Goal: Task Accomplishment & Management: Manage account settings

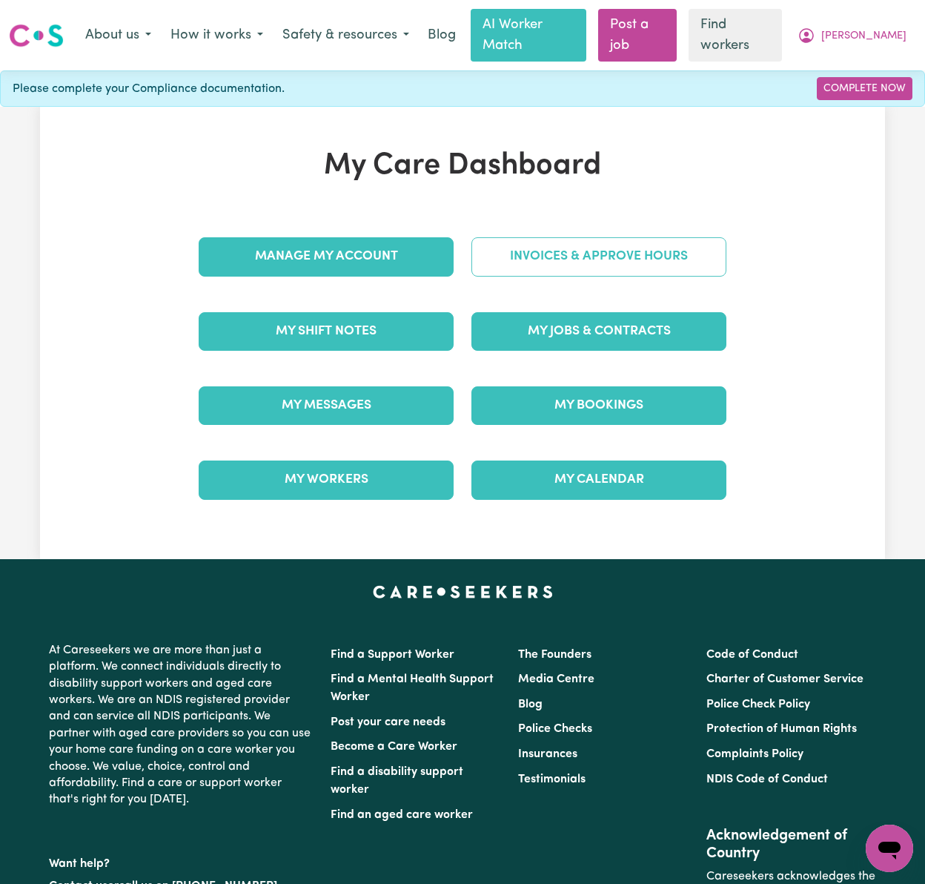
click at [672, 245] on link "Invoices & Approve Hours" at bounding box center [599, 256] width 255 height 39
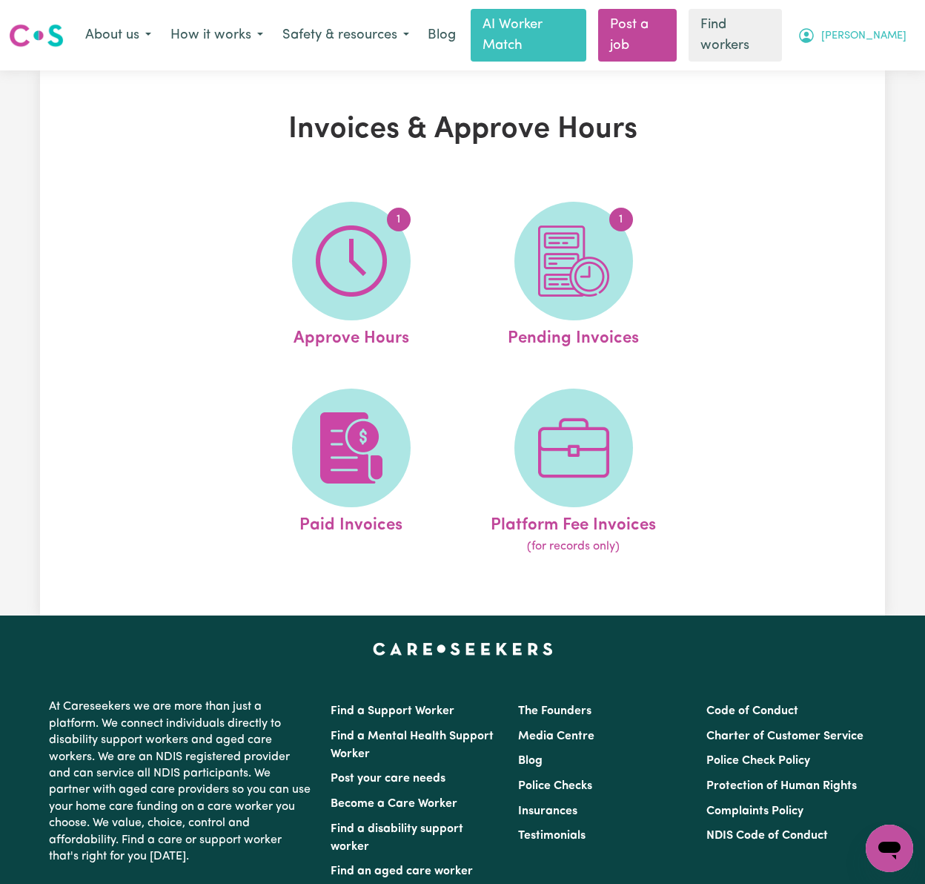
drag, startPoint x: 887, startPoint y: 27, endPoint x: 876, endPoint y: 33, distance: 13.3
click at [887, 28] on span "[PERSON_NAME]" at bounding box center [863, 36] width 85 height 16
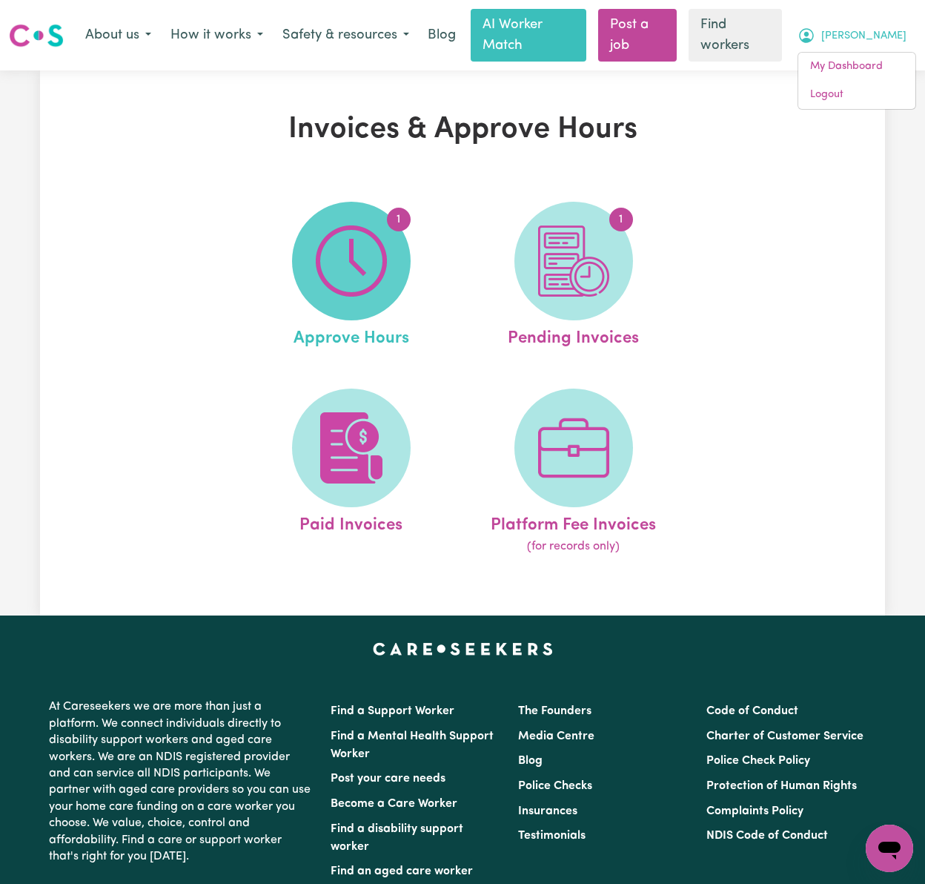
click at [348, 225] on img at bounding box center [351, 260] width 71 height 71
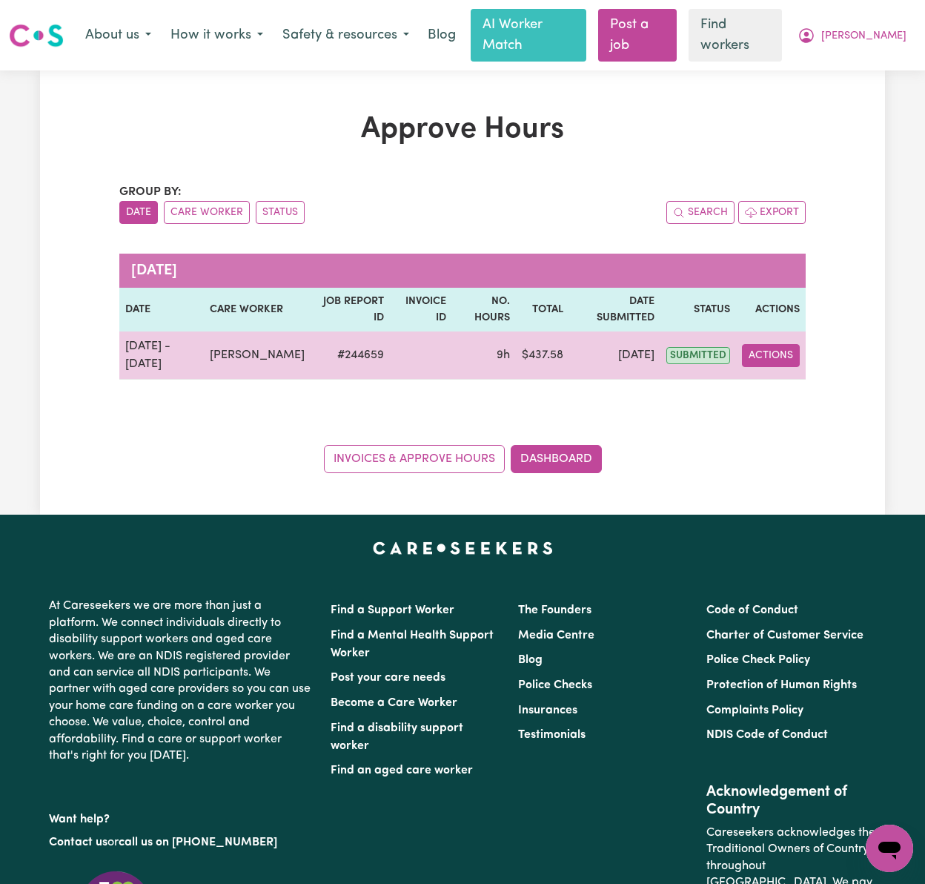
click at [783, 344] on button "Actions" at bounding box center [771, 355] width 58 height 23
click at [819, 378] on link "View Job Report" at bounding box center [806, 390] width 127 height 30
select select "pm"
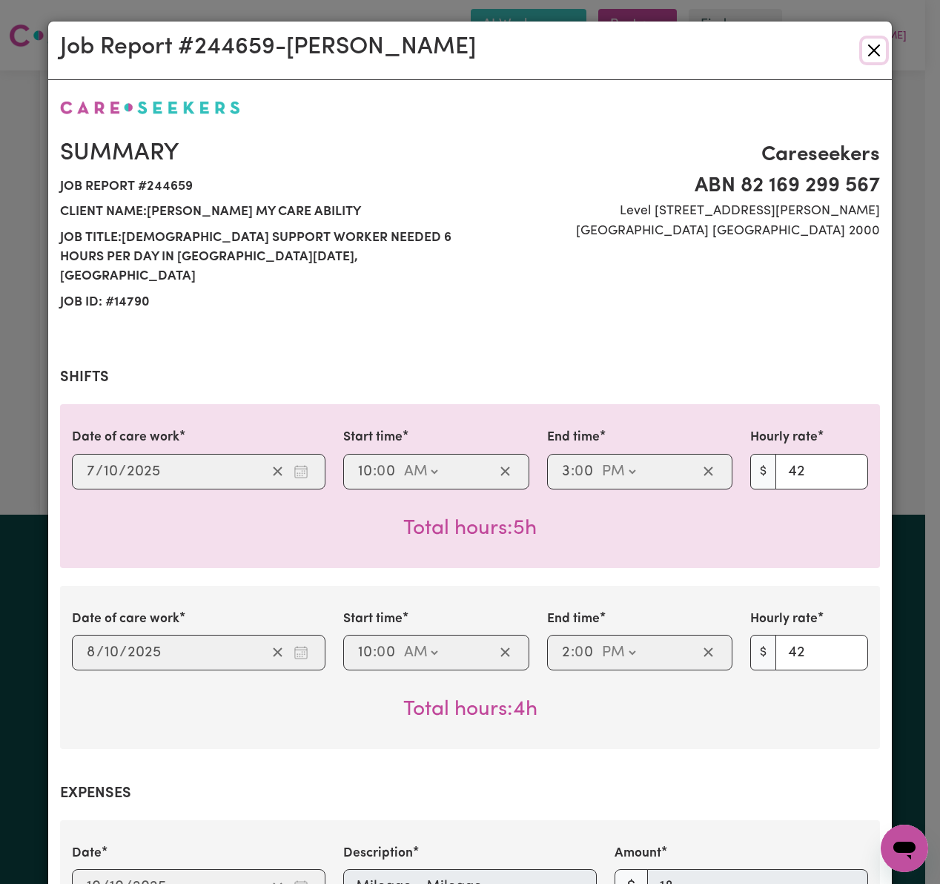
click at [866, 46] on button "Close" at bounding box center [874, 51] width 24 height 24
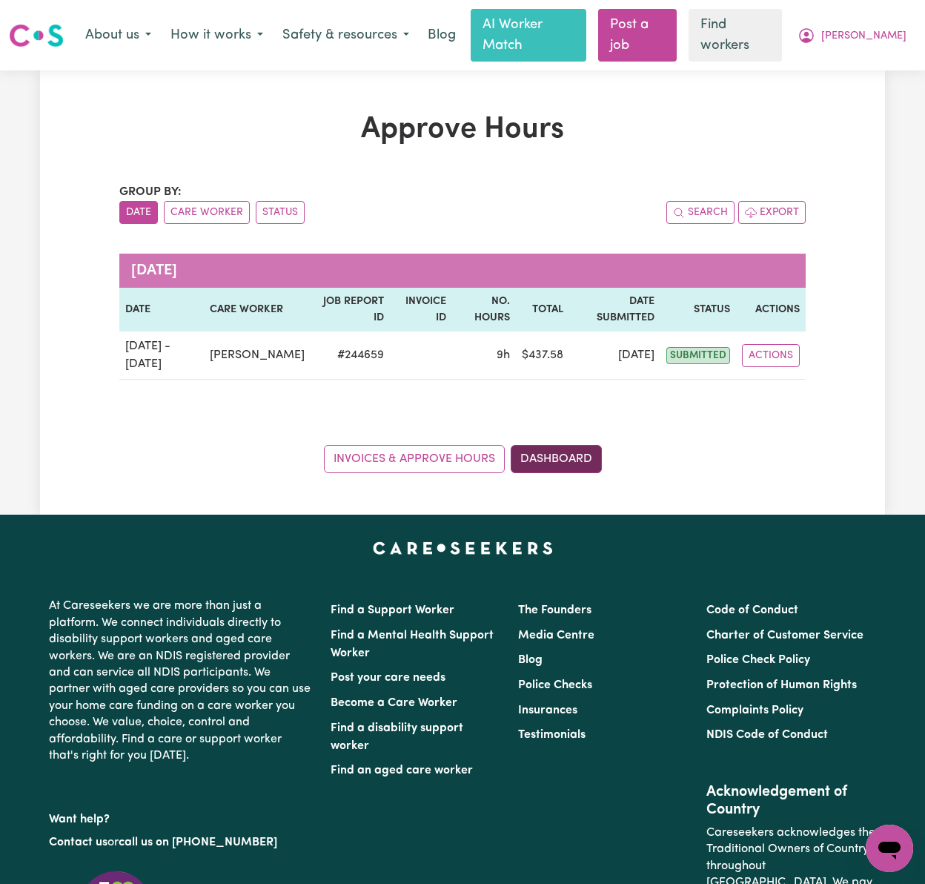
click at [574, 445] on link "Dashboard" at bounding box center [556, 459] width 91 height 28
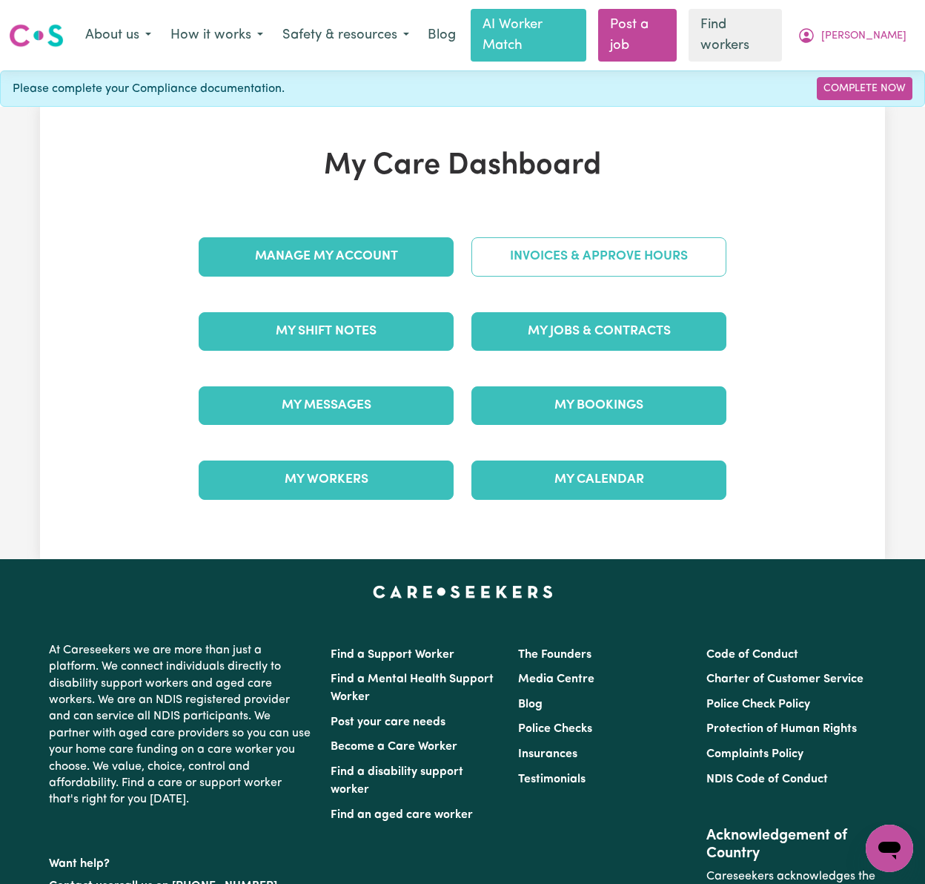
click at [633, 237] on link "Invoices & Approve Hours" at bounding box center [599, 256] width 255 height 39
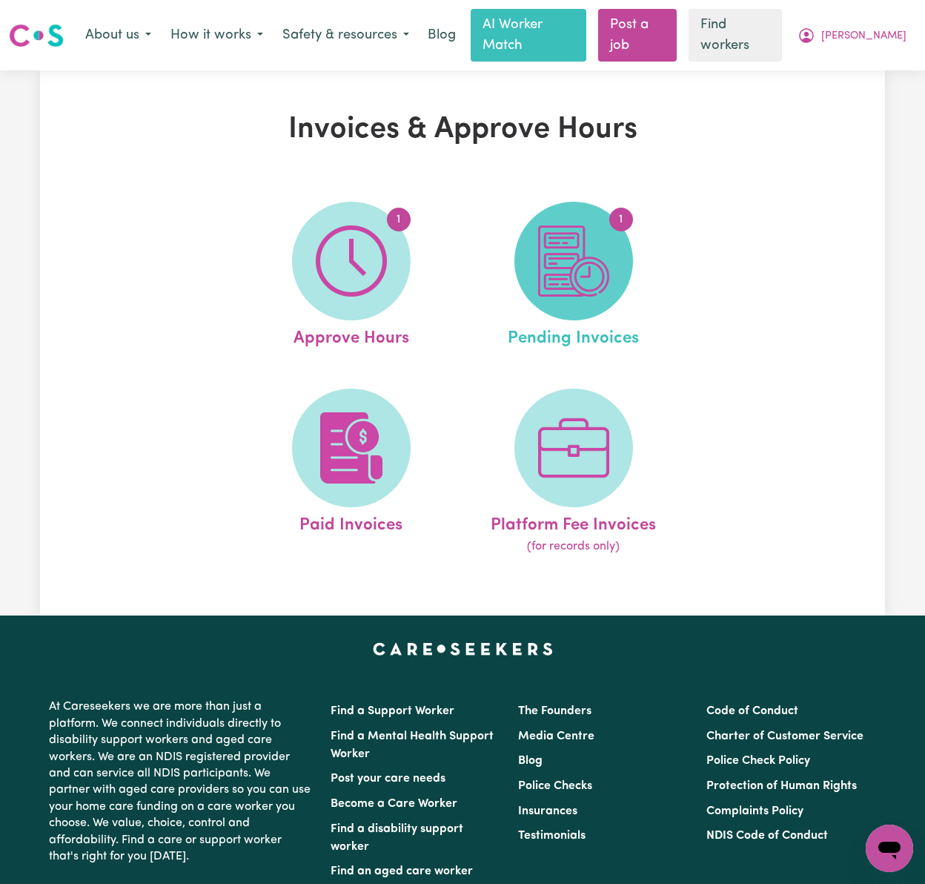
click at [579, 252] on img at bounding box center [573, 260] width 71 height 71
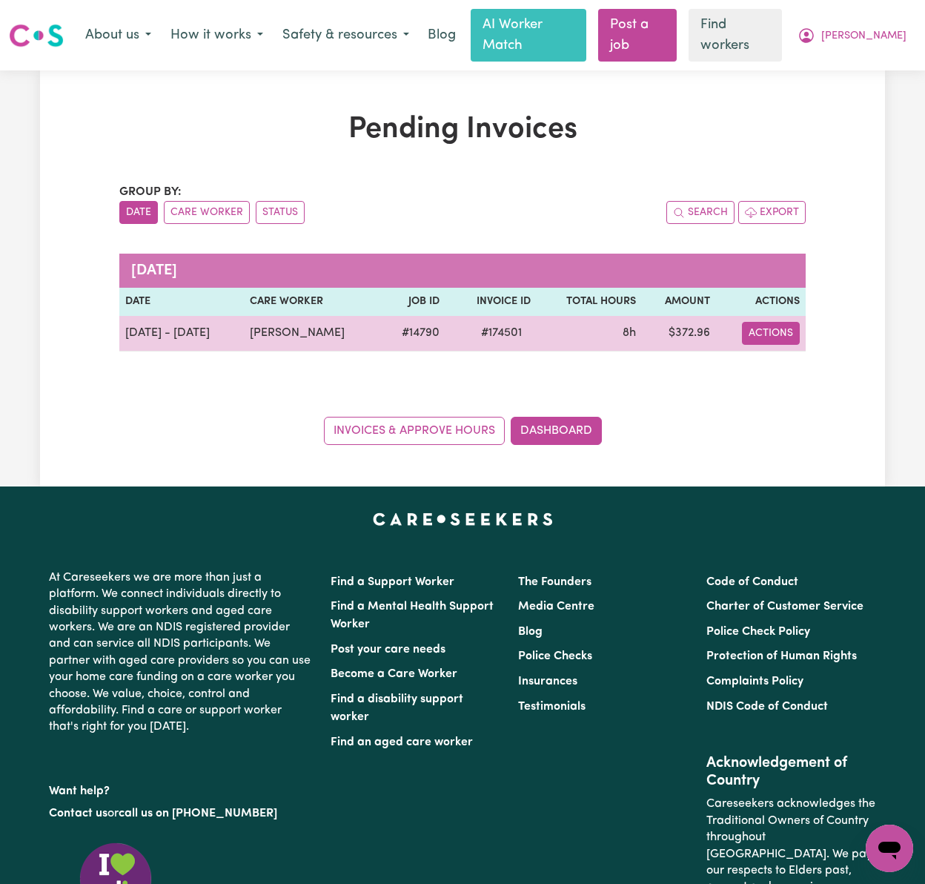
click at [775, 324] on button "Actions" at bounding box center [771, 333] width 58 height 23
click at [804, 356] on link "Download Invoice" at bounding box center [812, 368] width 136 height 30
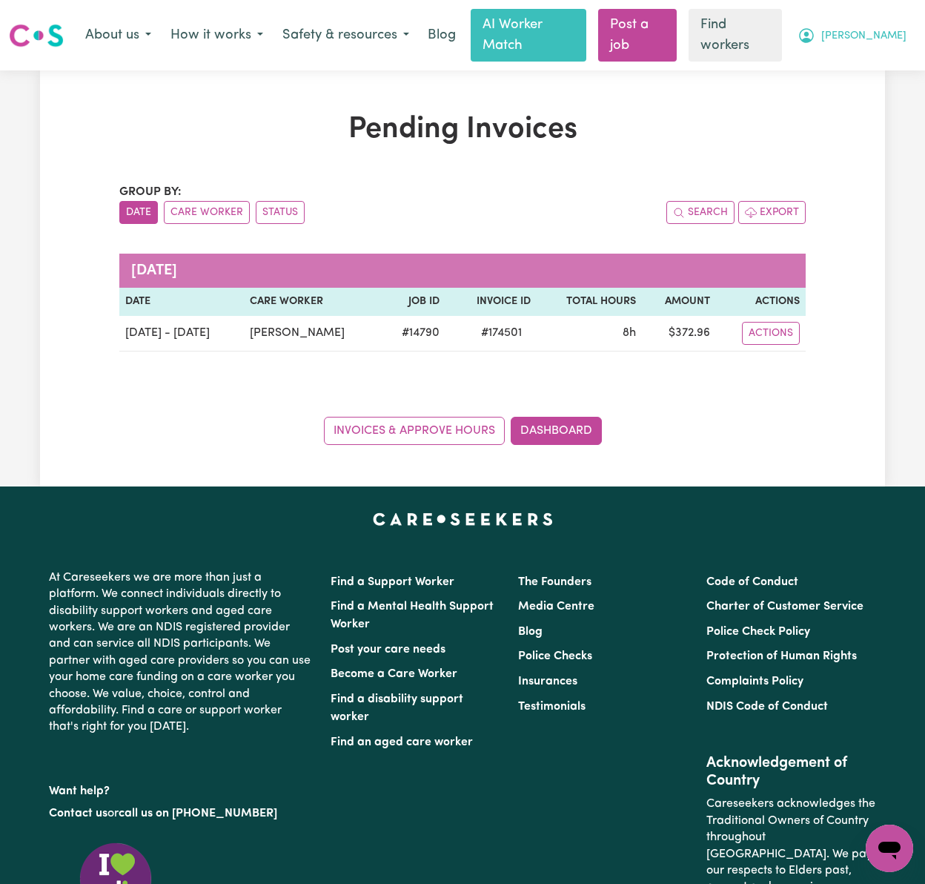
click at [905, 34] on span "[PERSON_NAME]" at bounding box center [863, 36] width 85 height 16
click at [903, 53] on link "My Dashboard" at bounding box center [857, 67] width 117 height 28
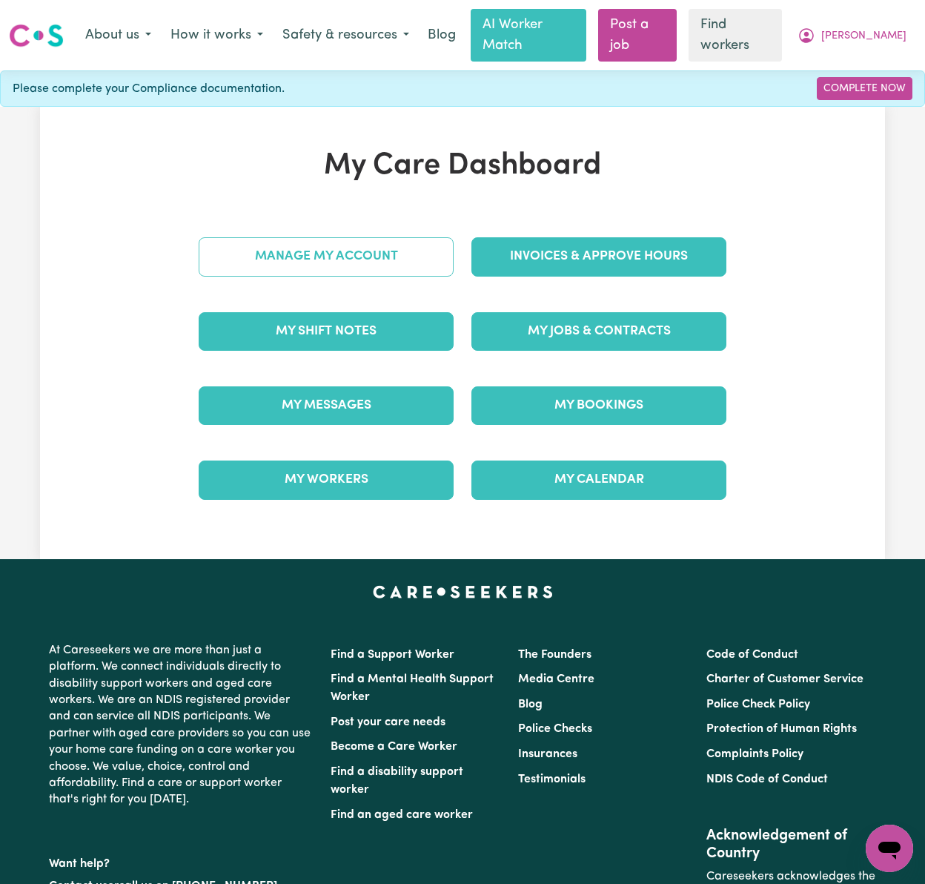
click at [347, 237] on link "Manage My Account" at bounding box center [326, 256] width 255 height 39
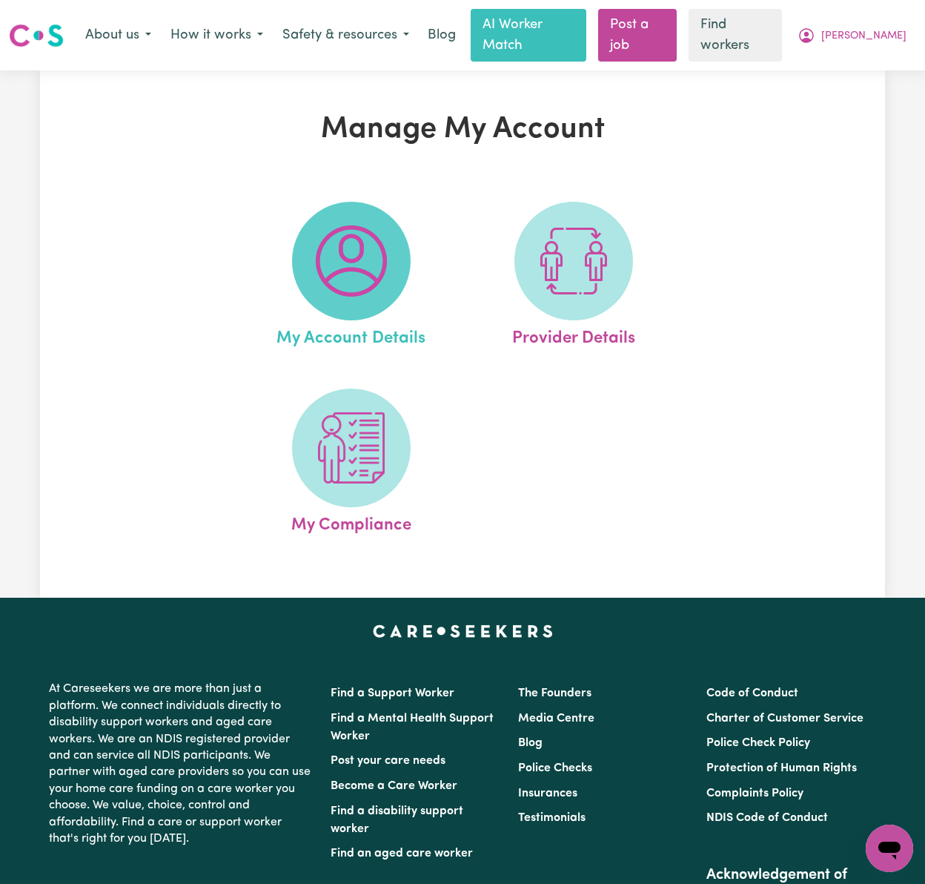
click at [393, 271] on span at bounding box center [351, 261] width 119 height 119
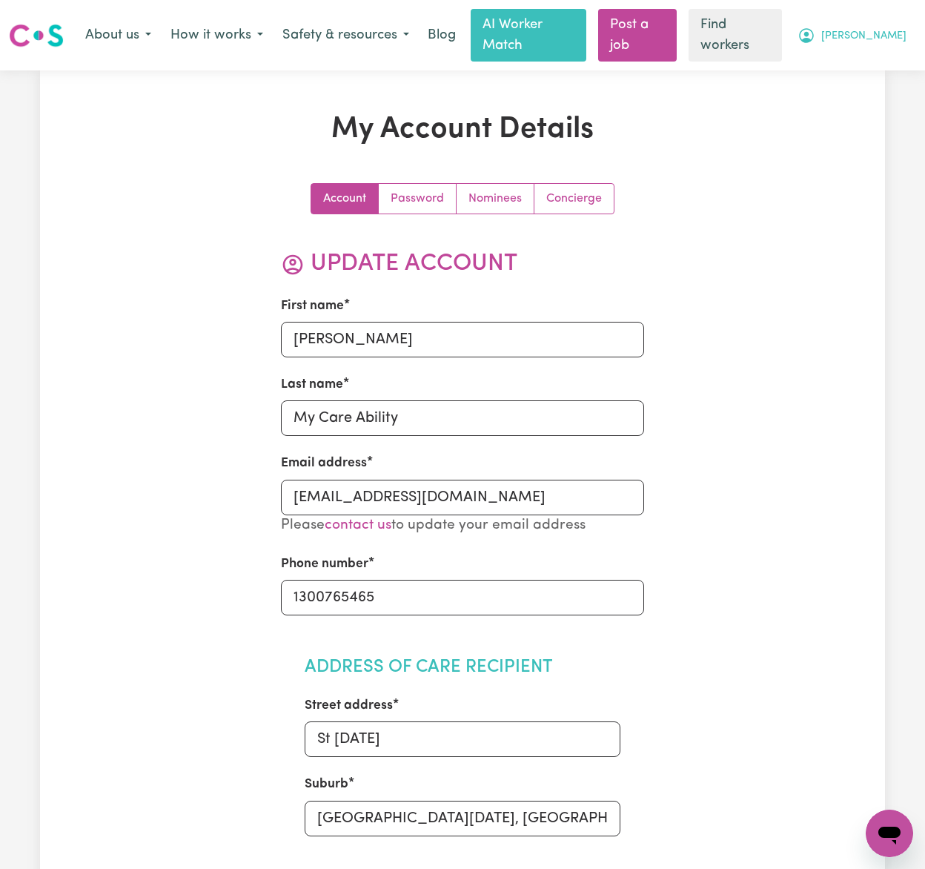
click at [873, 28] on span "[PERSON_NAME]" at bounding box center [863, 36] width 85 height 16
click at [885, 90] on link "Logout" at bounding box center [857, 95] width 117 height 28
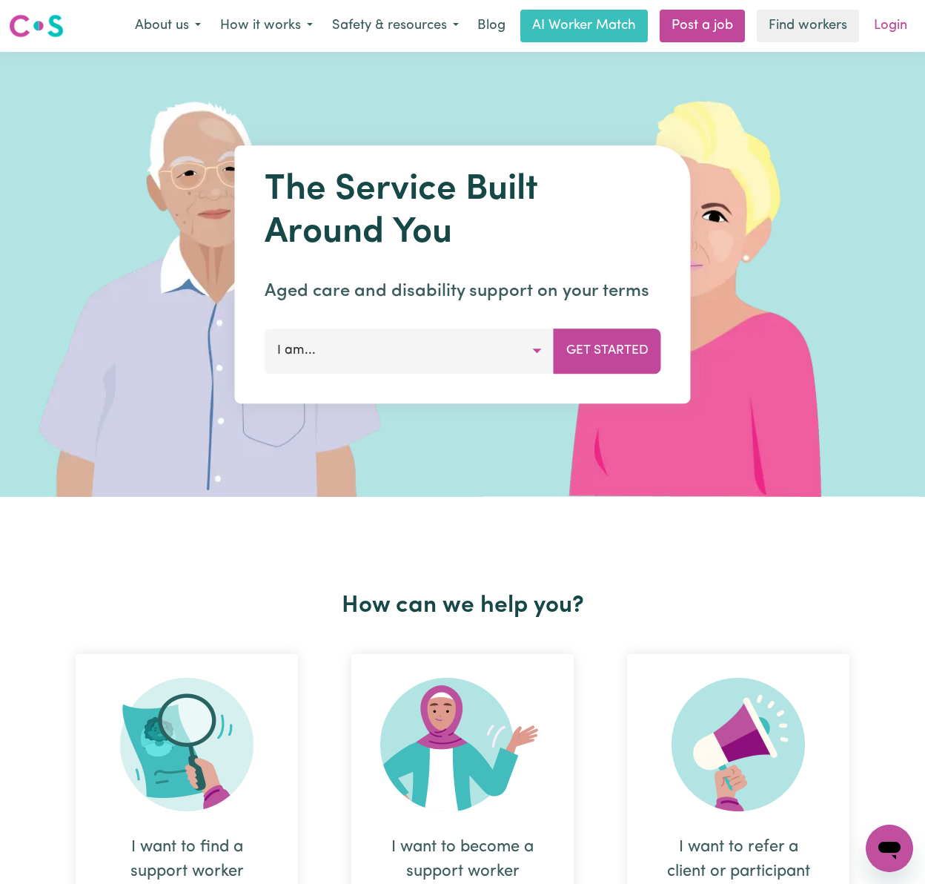
click at [896, 25] on link "Login" at bounding box center [890, 26] width 51 height 33
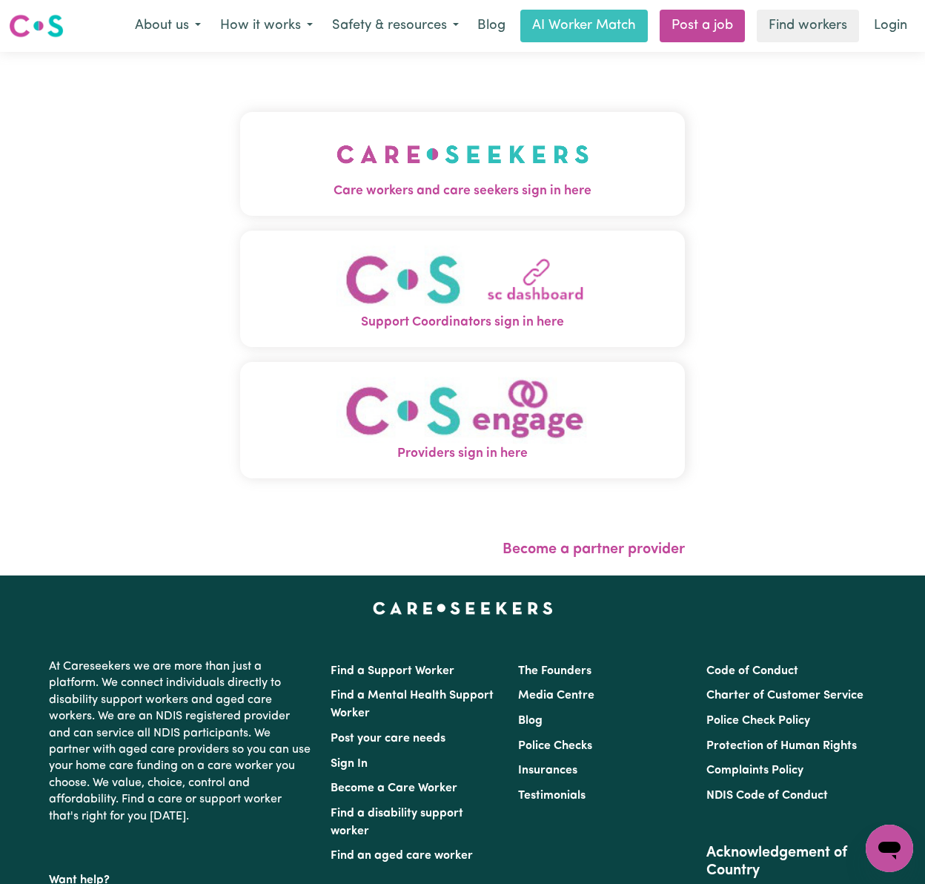
click at [502, 146] on img "Care workers and care seekers sign in here" at bounding box center [463, 154] width 253 height 55
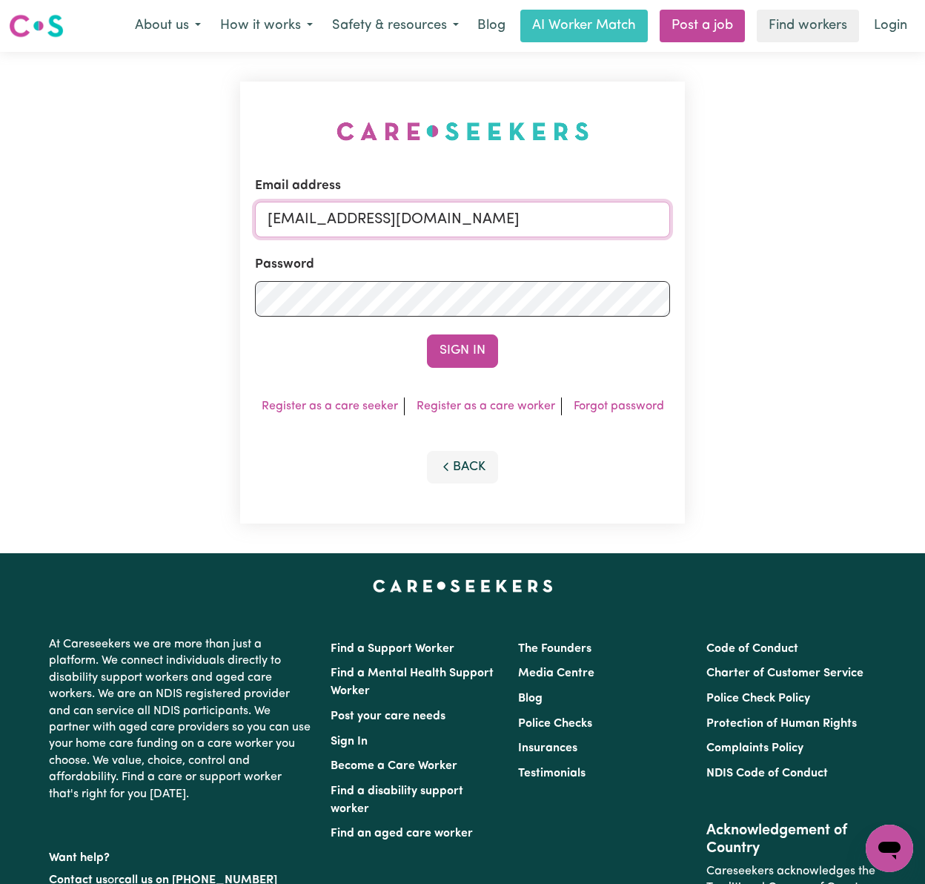
click at [482, 221] on input "[EMAIL_ADDRESS][DOMAIN_NAME]" at bounding box center [462, 220] width 415 height 36
drag, startPoint x: 350, startPoint y: 218, endPoint x: 661, endPoint y: 222, distance: 311.4
click at [661, 222] on input "[EMAIL_ADDRESS][DOMAIN_NAME]" at bounding box center [462, 220] width 415 height 36
type input "[EMAIL_ADDRESS][DOMAIN_NAME]"
click at [427, 334] on button "Sign In" at bounding box center [462, 350] width 71 height 33
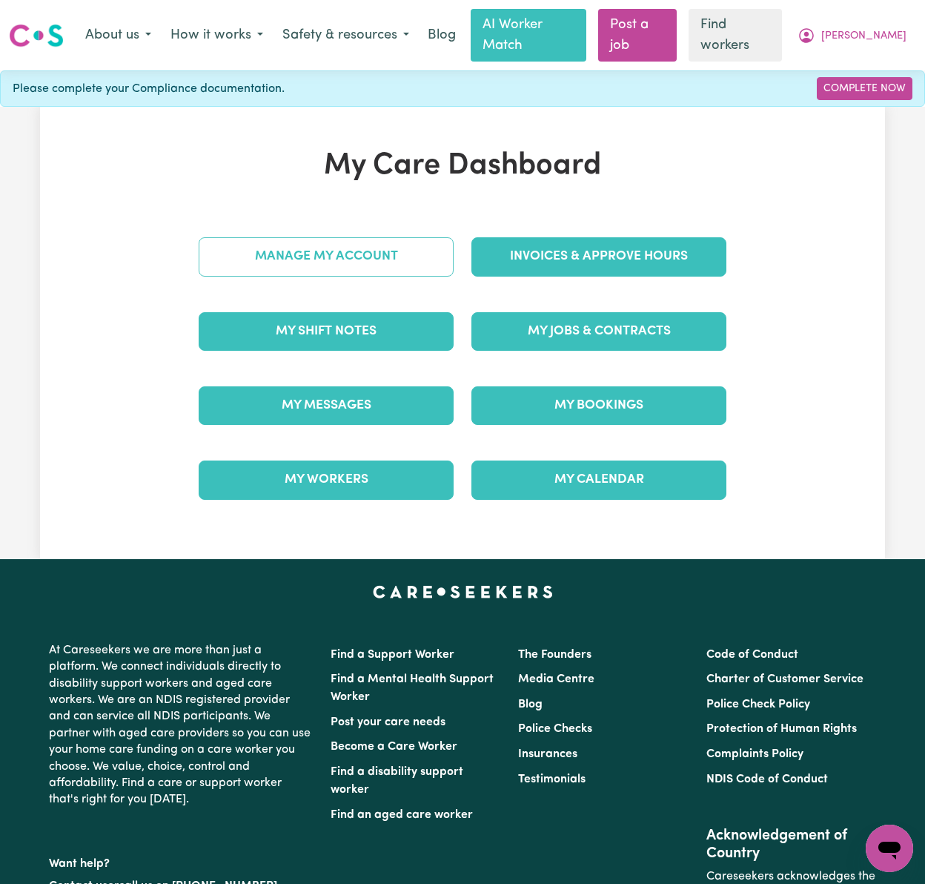
click at [412, 246] on link "Manage My Account" at bounding box center [326, 256] width 255 height 39
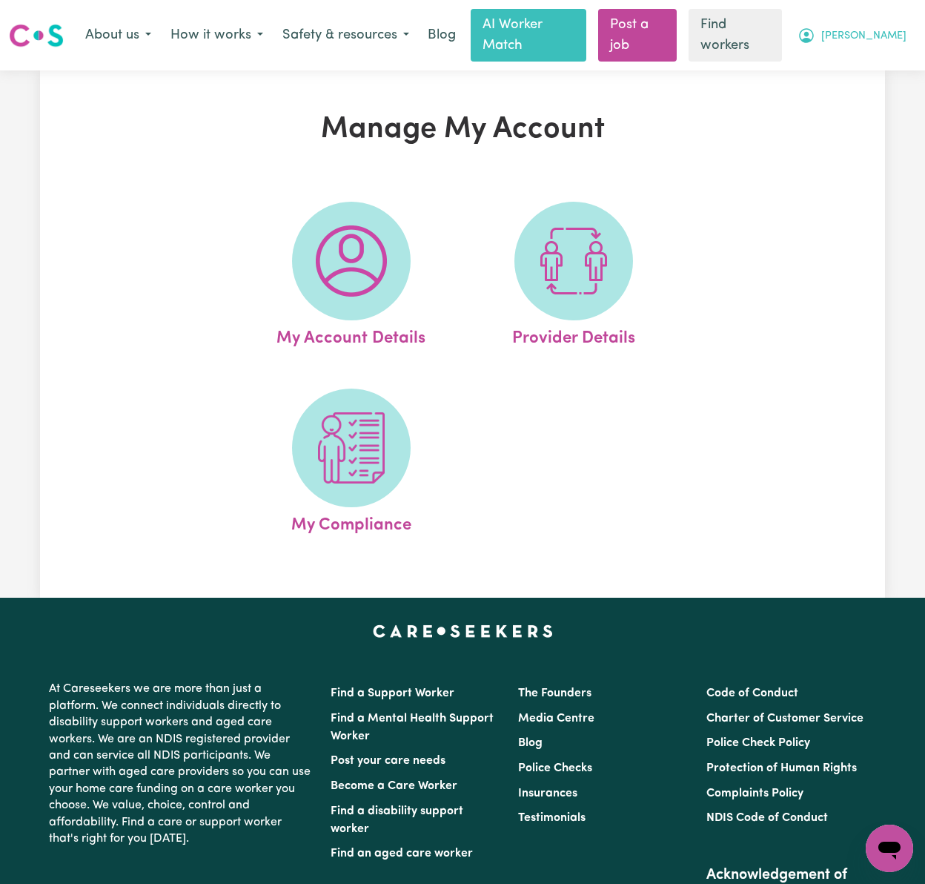
click at [887, 28] on span "[PERSON_NAME]" at bounding box center [863, 36] width 85 height 16
click at [894, 54] on link "My Dashboard" at bounding box center [857, 67] width 117 height 28
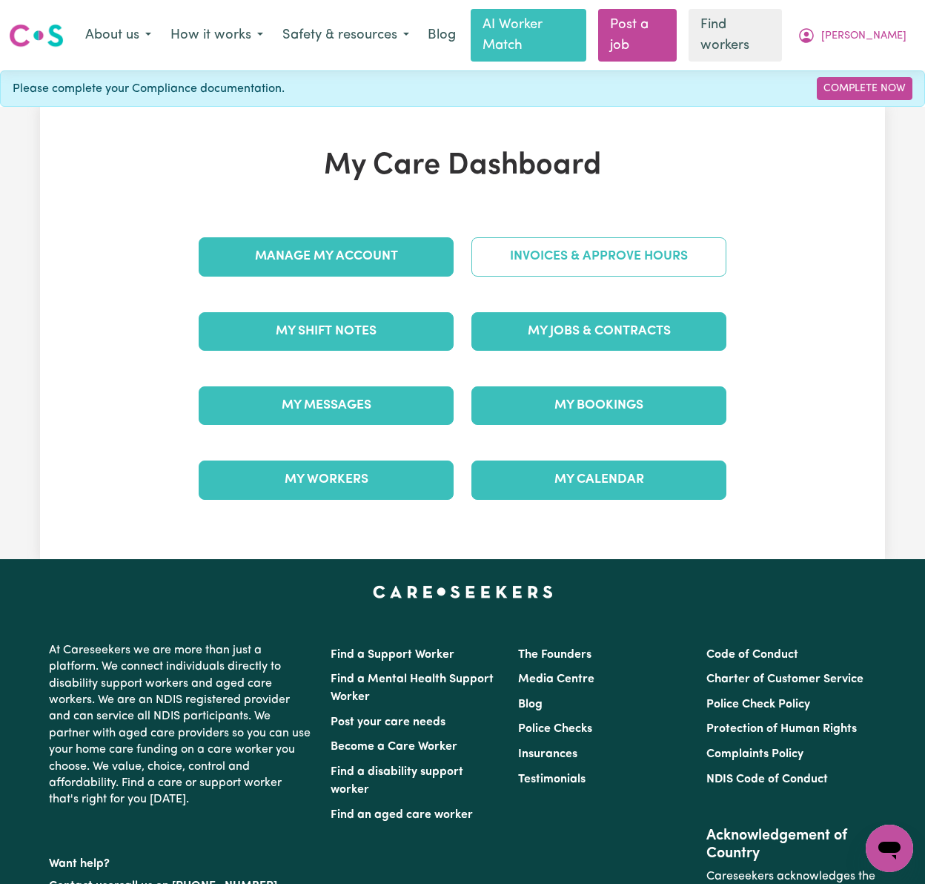
click at [701, 250] on link "Invoices & Approve Hours" at bounding box center [599, 256] width 255 height 39
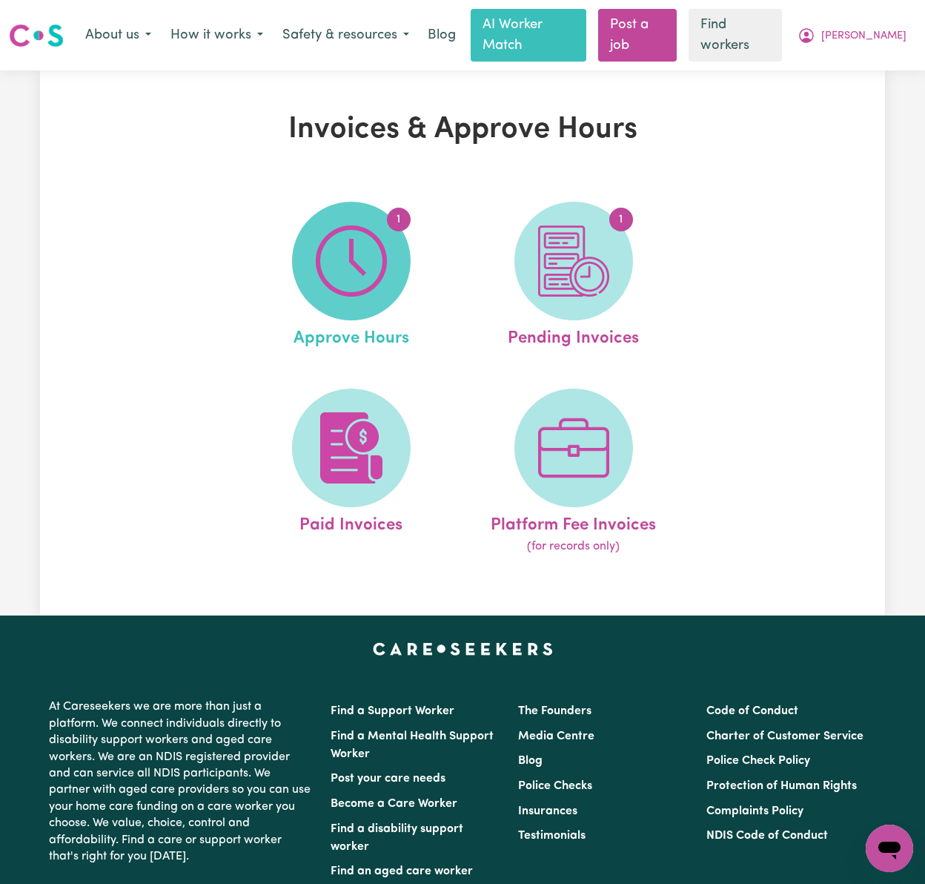
click at [399, 252] on span "1" at bounding box center [351, 261] width 119 height 119
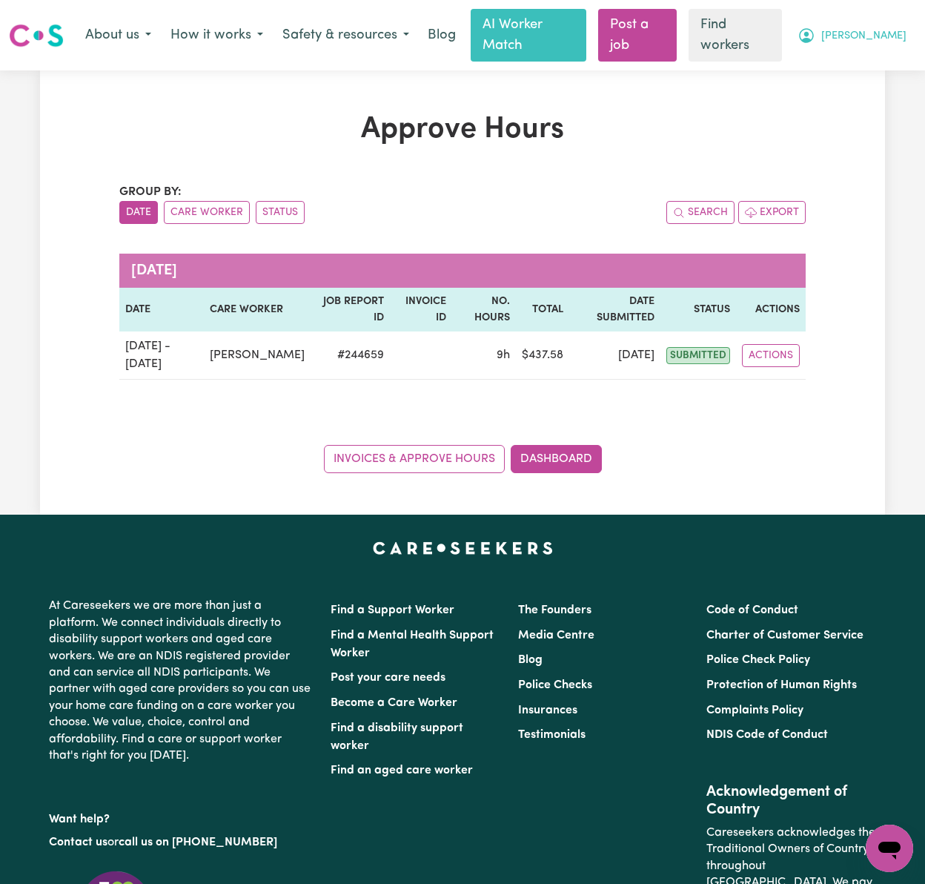
click at [882, 33] on span "[PERSON_NAME]" at bounding box center [863, 36] width 85 height 16
click at [879, 60] on link "My Dashboard" at bounding box center [857, 67] width 117 height 28
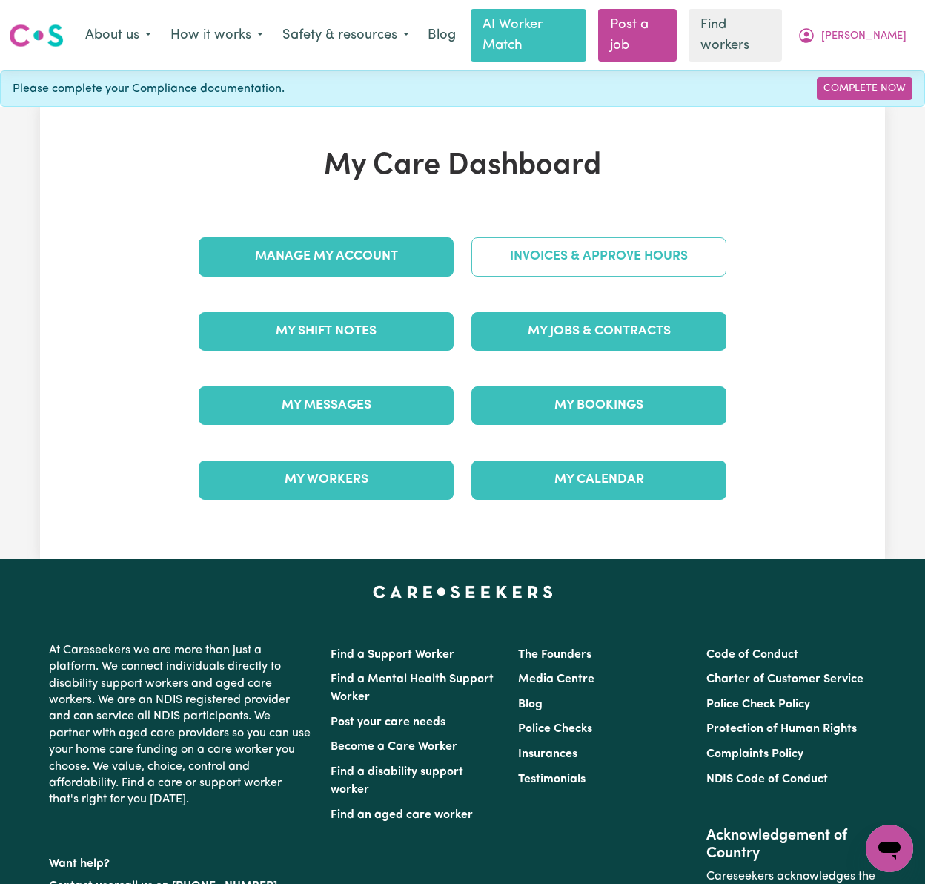
click at [672, 245] on link "Invoices & Approve Hours" at bounding box center [599, 256] width 255 height 39
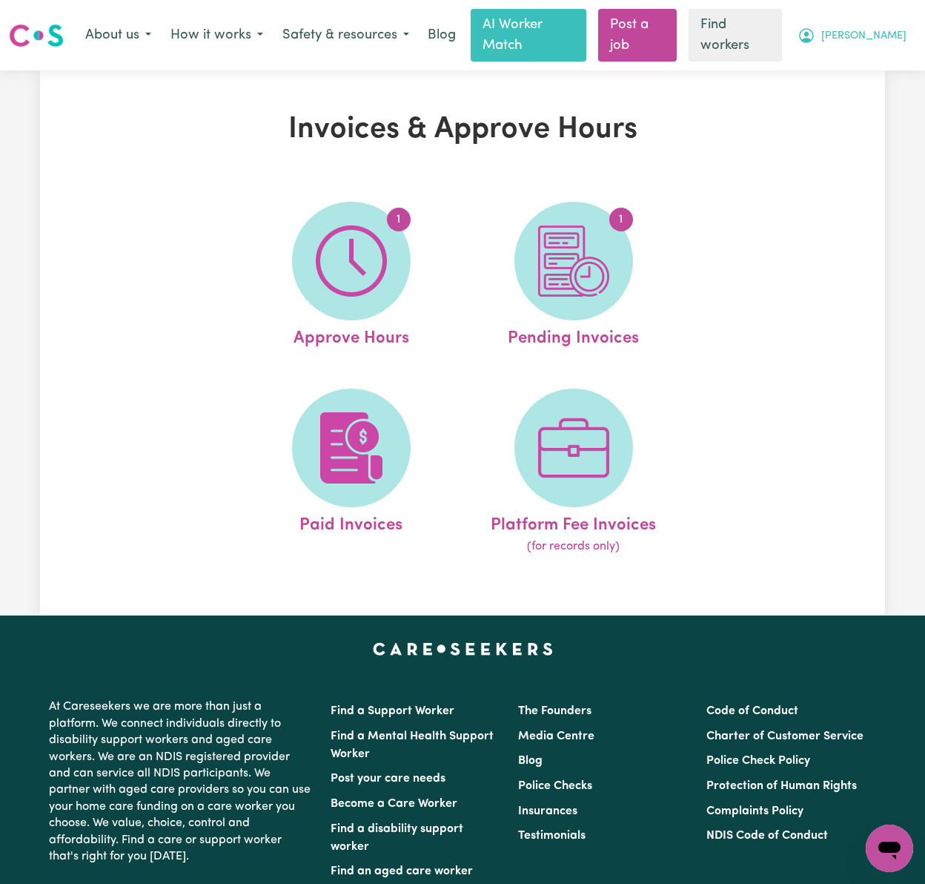
click at [890, 28] on span "[PERSON_NAME]" at bounding box center [863, 36] width 85 height 16
click at [896, 81] on link "Logout" at bounding box center [857, 95] width 117 height 28
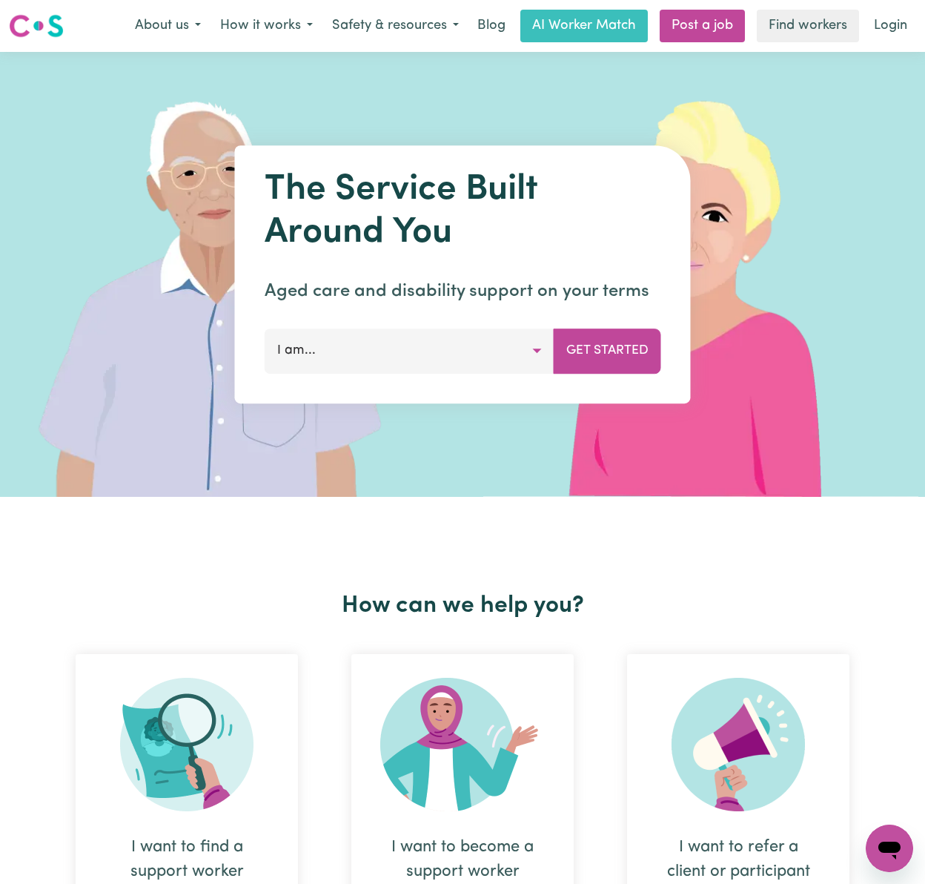
click at [908, 27] on link "Login" at bounding box center [890, 26] width 51 height 33
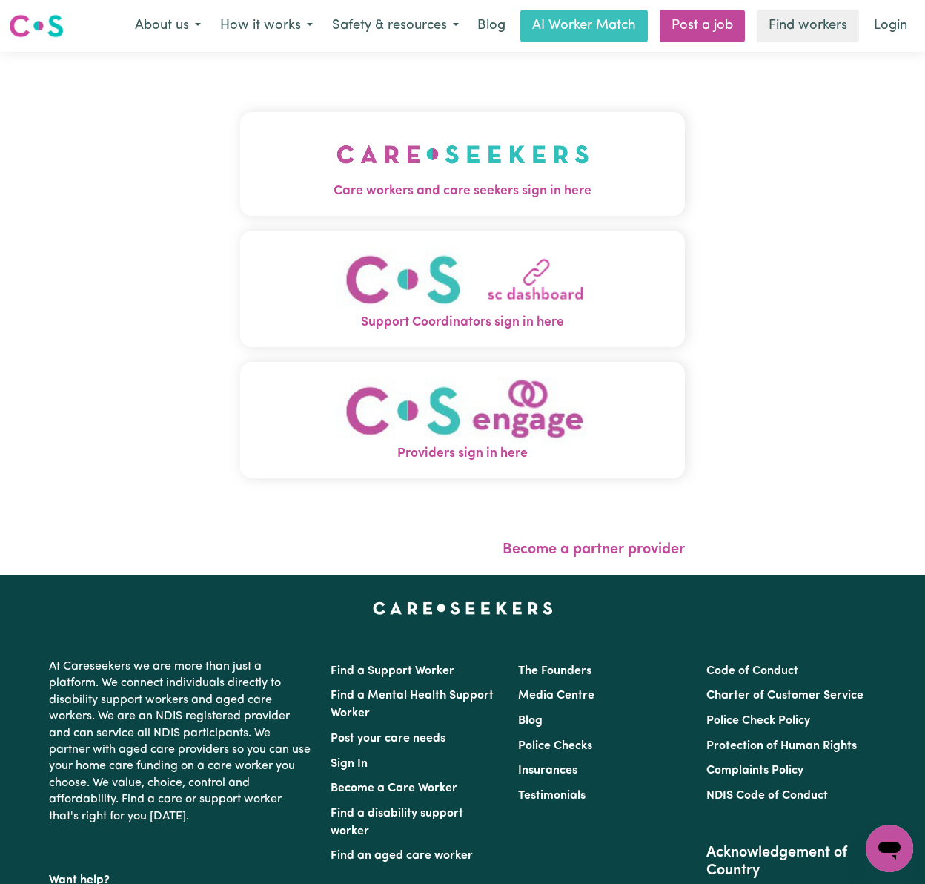
drag, startPoint x: 544, startPoint y: 167, endPoint x: 517, endPoint y: 160, distance: 28.2
click at [544, 169] on button "Care workers and care seekers sign in here" at bounding box center [462, 164] width 445 height 104
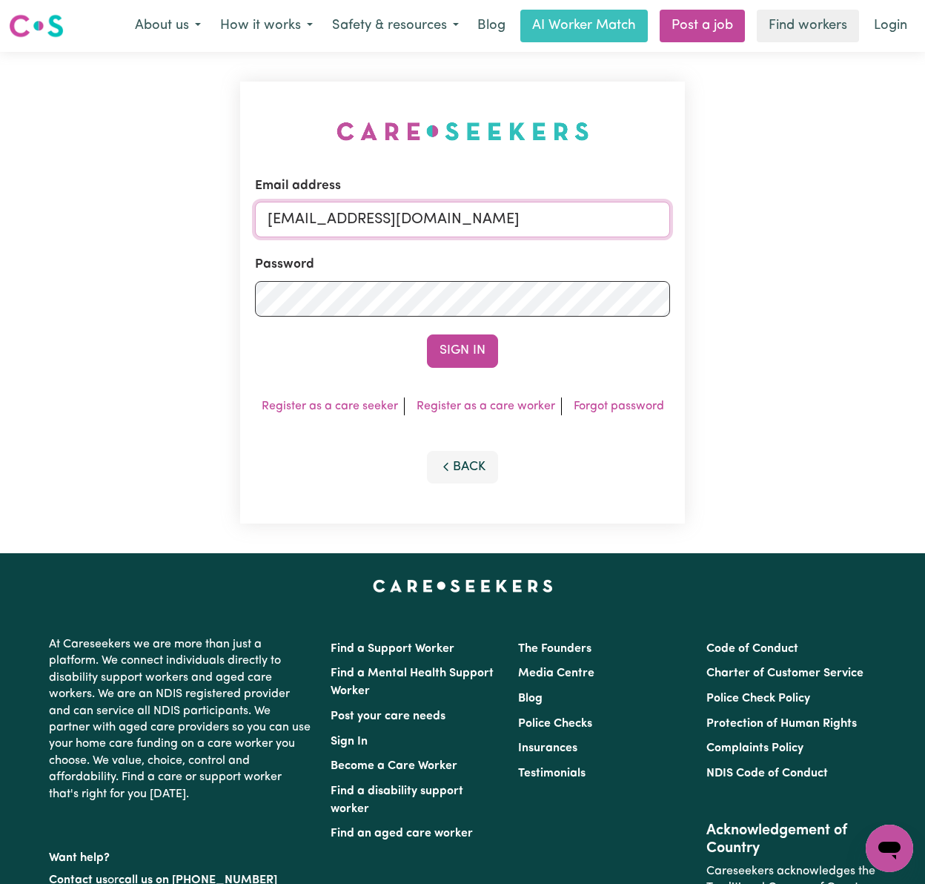
click at [424, 226] on input "[EMAIL_ADDRESS][DOMAIN_NAME]" at bounding box center [462, 220] width 415 height 36
drag, startPoint x: 339, startPoint y: 215, endPoint x: 813, endPoint y: 215, distance: 474.5
click at [813, 215] on div "Email address [EMAIL_ADDRESS][DOMAIN_NAME] Password Sign In Register as a care …" at bounding box center [462, 302] width 925 height 501
type input "[EMAIL_ADDRESS][DOMAIN_NAME]"
click at [427, 334] on button "Sign In" at bounding box center [462, 350] width 71 height 33
